Goal: Information Seeking & Learning: Learn about a topic

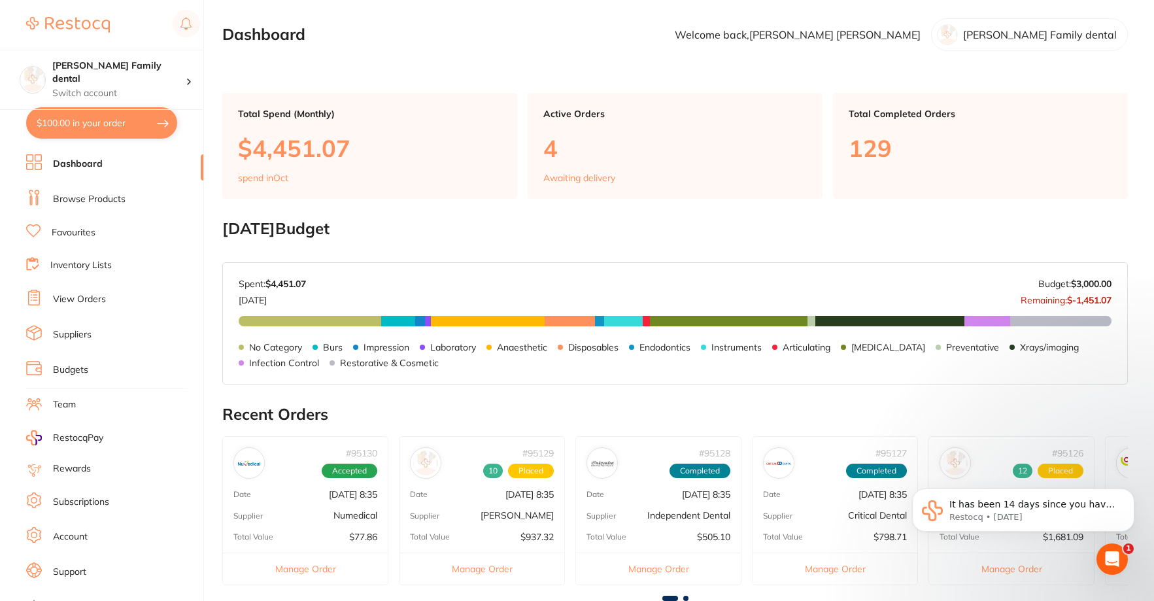
click at [110, 199] on link "Browse Products" at bounding box center [89, 199] width 73 height 13
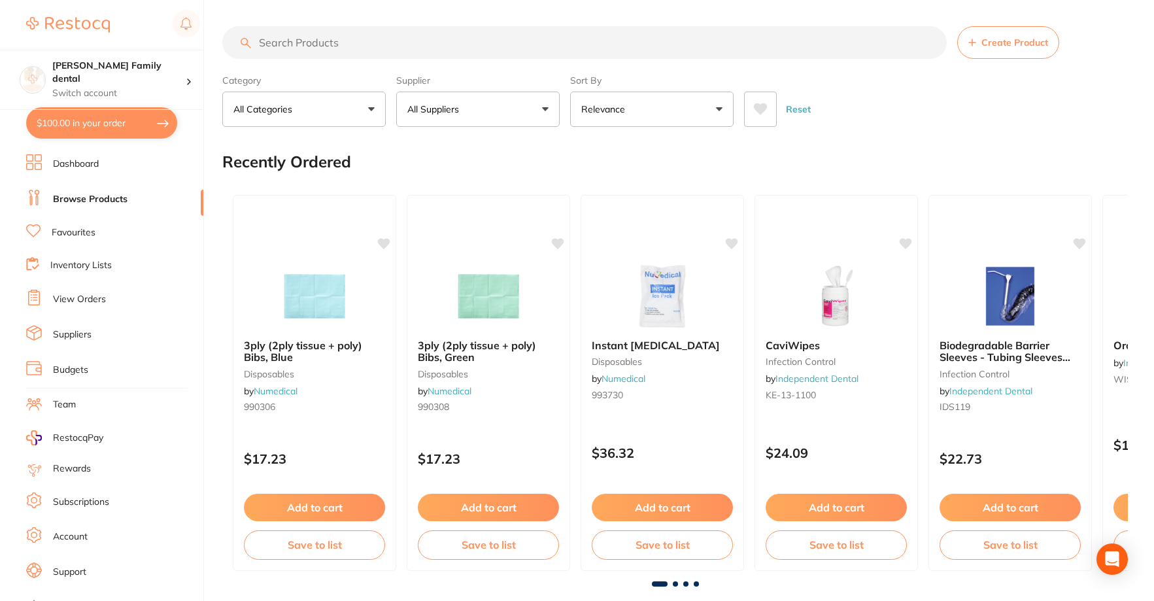
click at [343, 44] on input "search" at bounding box center [584, 42] width 724 height 33
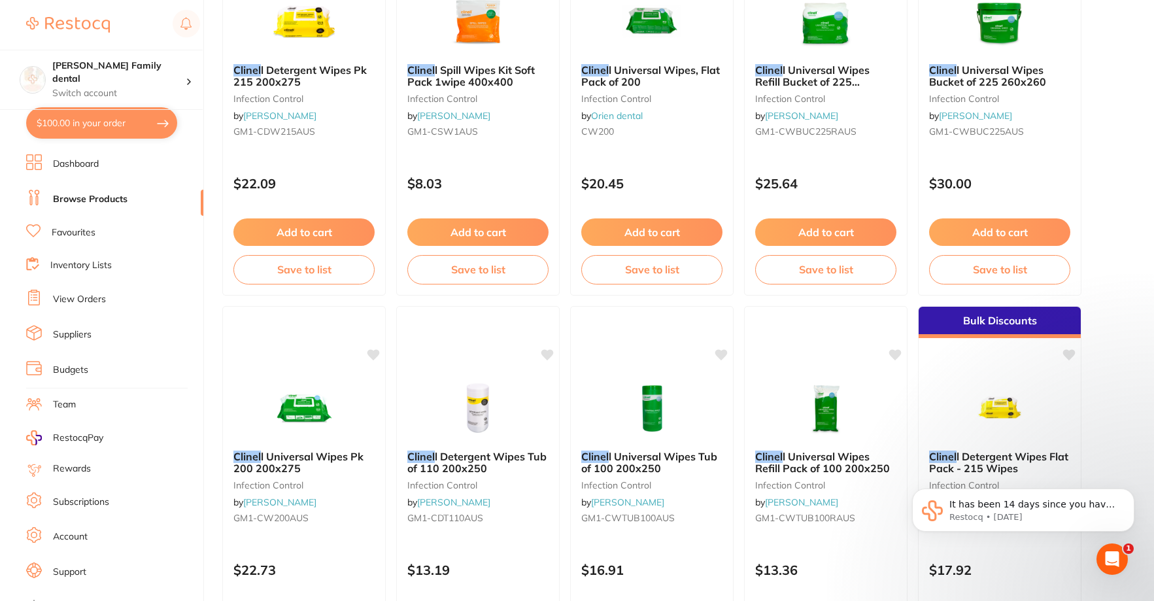
scroll to position [654, 0]
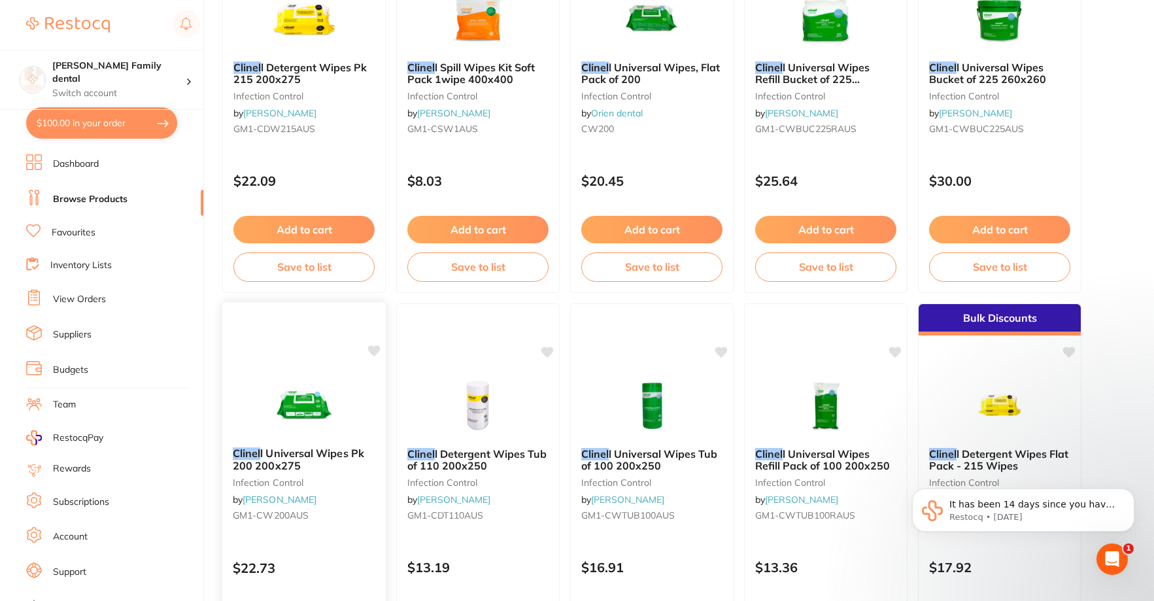
type input "clinel"
click at [271, 451] on span "l Universal Wipes Pk 200 200x275" at bounding box center [298, 458] width 131 height 25
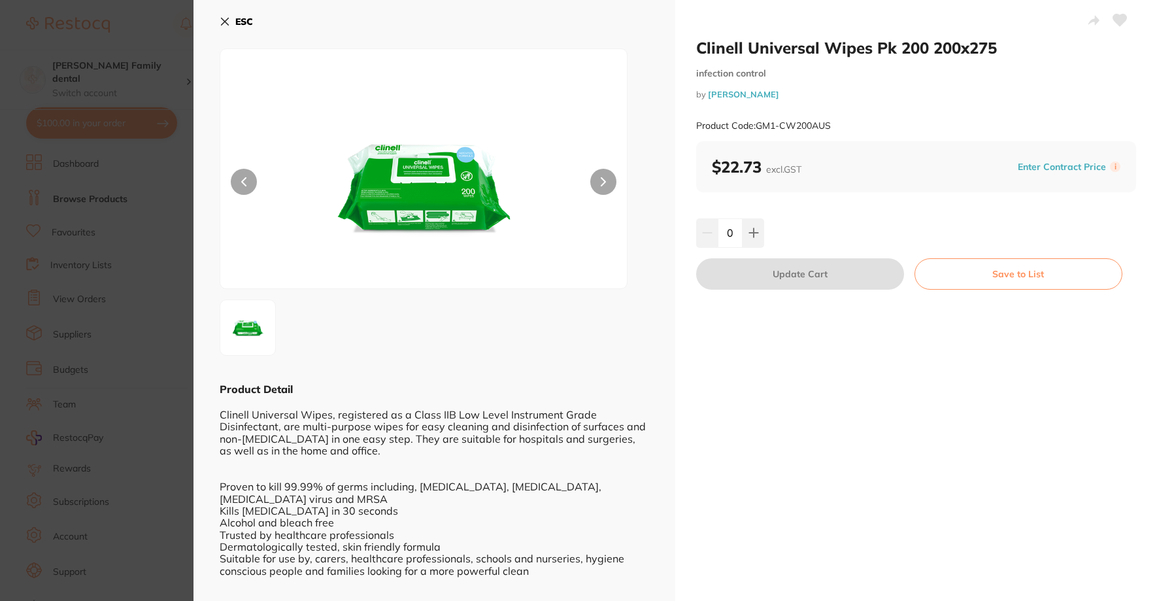
click at [220, 21] on icon at bounding box center [225, 21] width 10 height 10
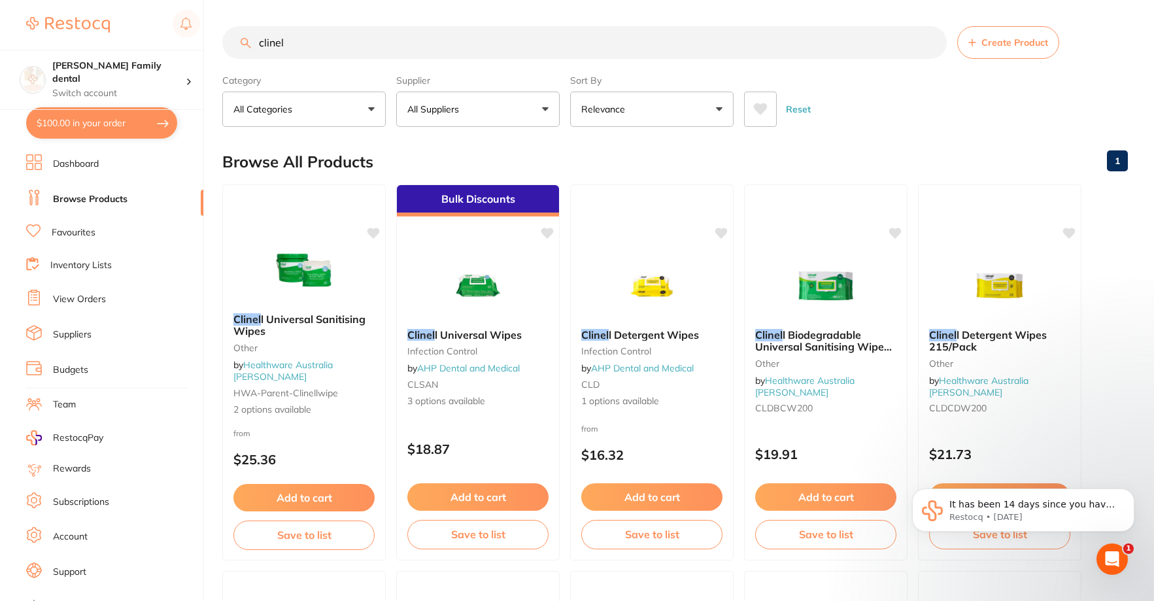
drag, startPoint x: 356, startPoint y: 41, endPoint x: 214, endPoint y: 42, distance: 141.9
click at [214, 42] on div "$100.00 [PERSON_NAME] Family dental Switch account [PERSON_NAME] Family dental …" at bounding box center [577, 300] width 1154 height 601
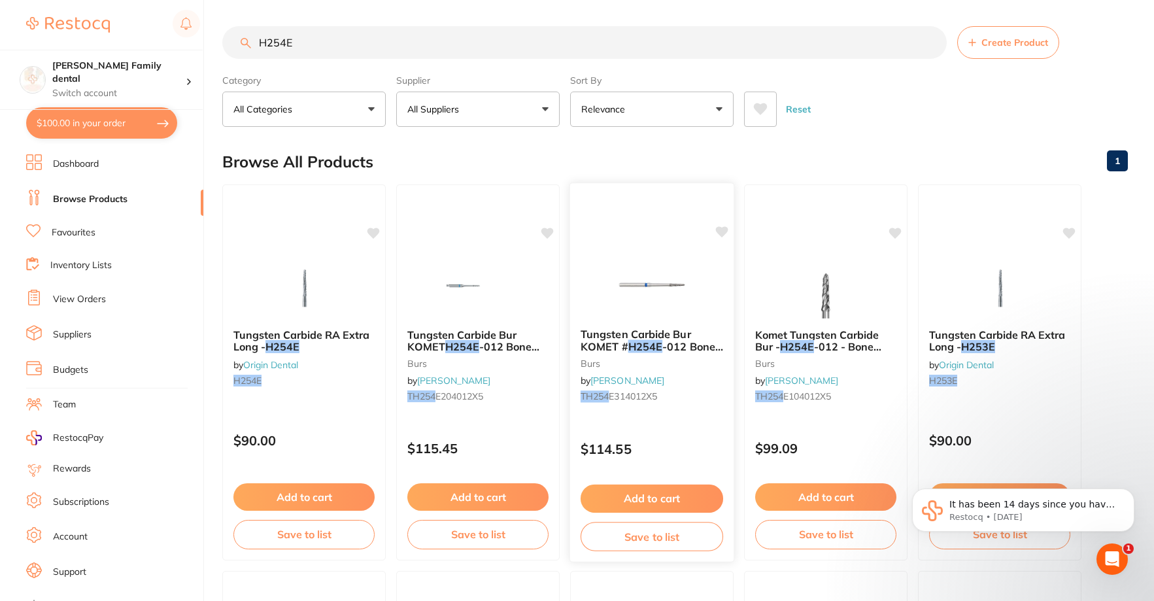
type input "H254E"
click at [645, 335] on span "Tungsten Carbide Bur KOMET #" at bounding box center [635, 339] width 110 height 25
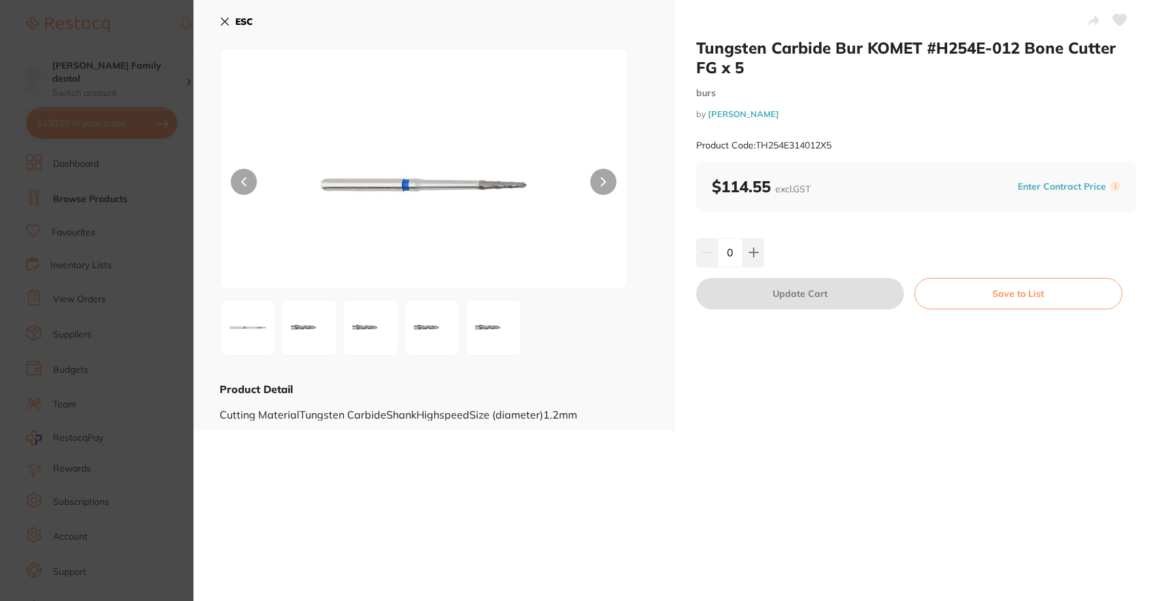
click at [310, 324] on img at bounding box center [309, 327] width 47 height 47
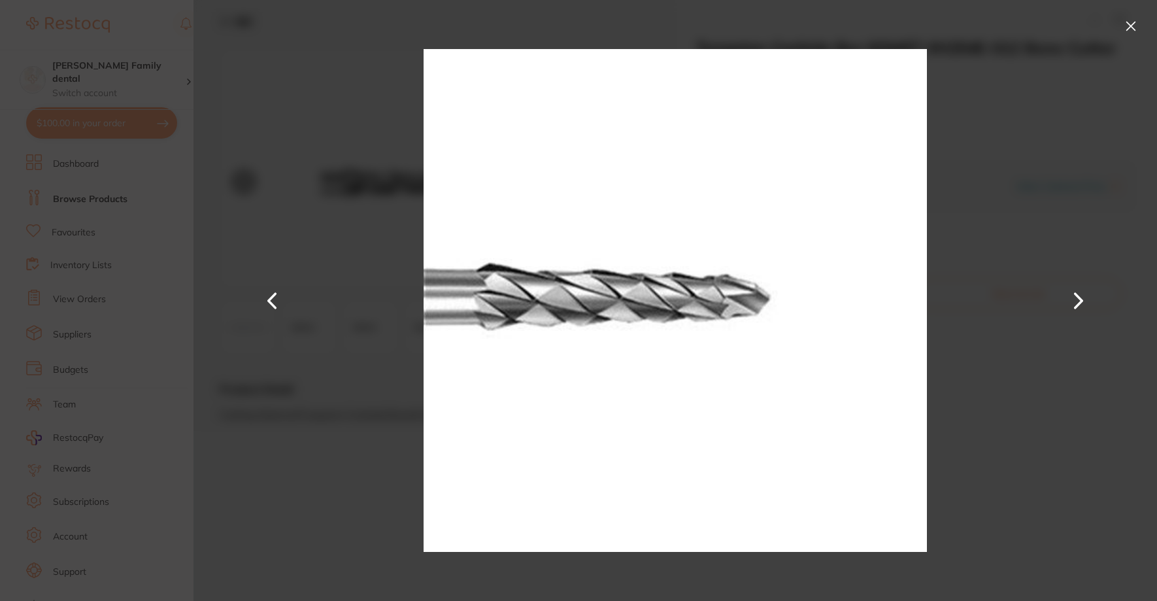
click at [1133, 28] on button at bounding box center [1130, 26] width 21 height 21
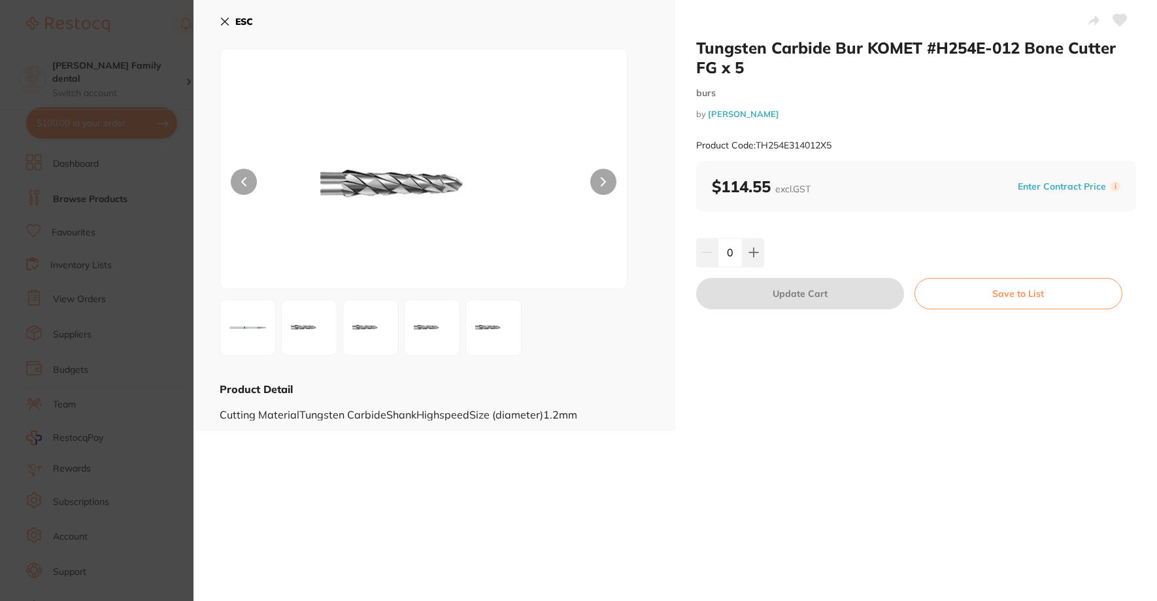
click at [610, 178] on button at bounding box center [603, 182] width 26 height 26
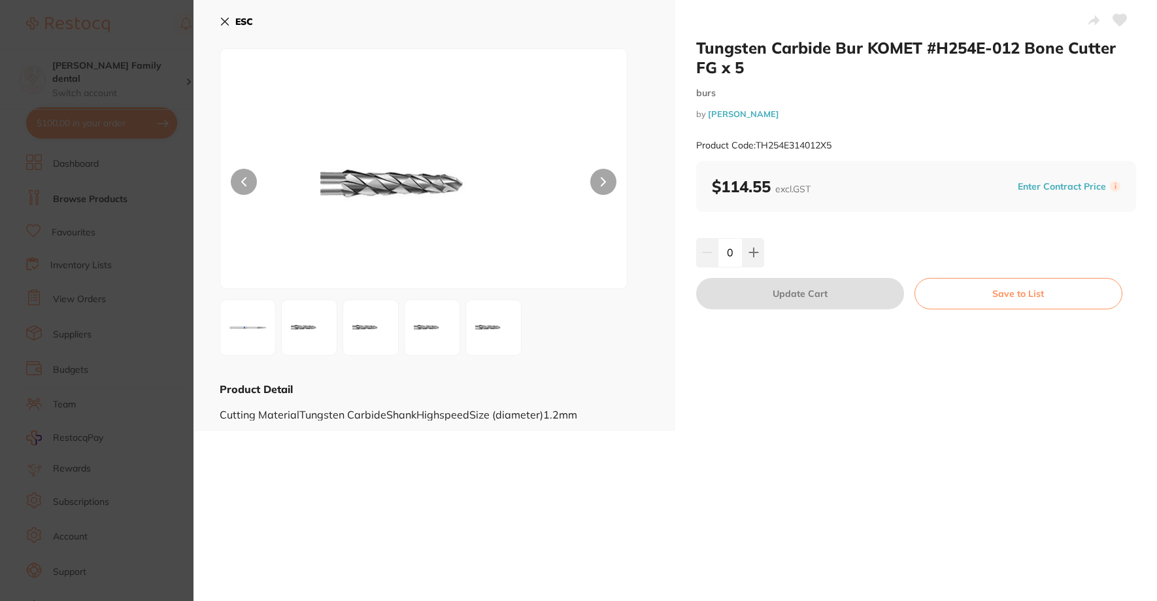
click at [610, 178] on button at bounding box center [603, 182] width 26 height 26
click at [254, 192] on div at bounding box center [424, 168] width 408 height 241
click at [254, 184] on button at bounding box center [244, 182] width 26 height 26
click at [248, 184] on button at bounding box center [244, 182] width 26 height 26
click at [226, 24] on icon at bounding box center [225, 21] width 10 height 10
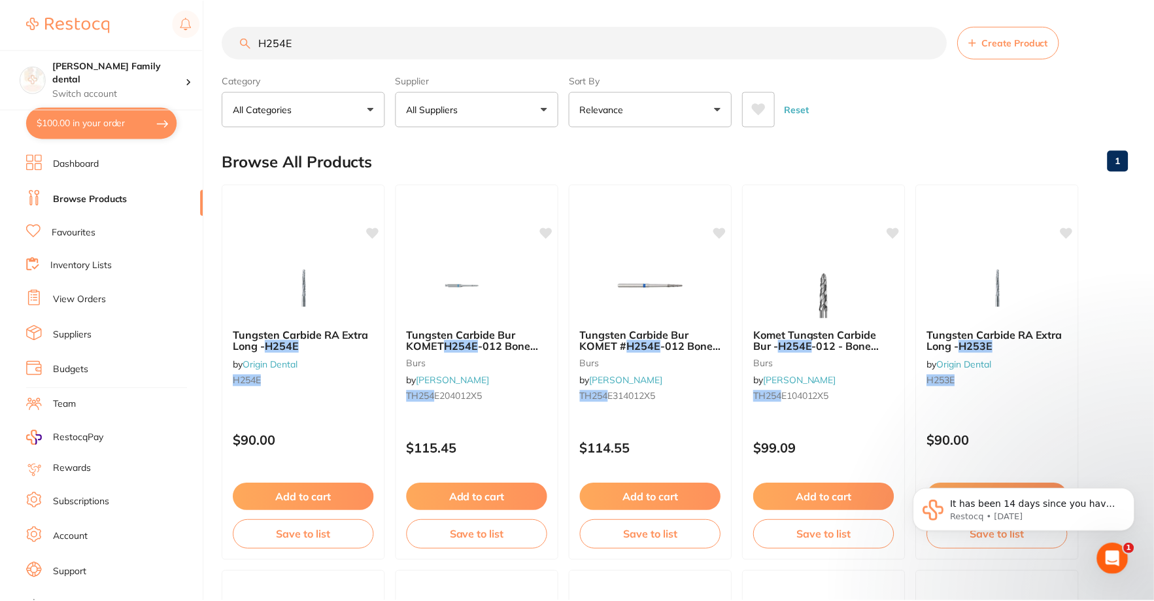
scroll to position [3, 0]
